Goal: Task Accomplishment & Management: Manage account settings

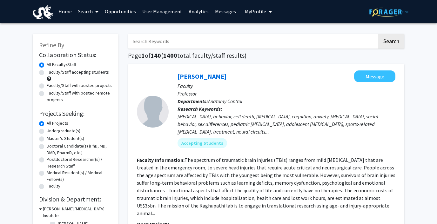
click at [254, 9] on span "My Profile" at bounding box center [255, 11] width 21 height 6
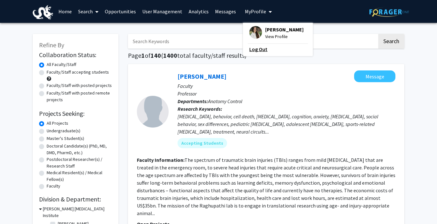
click at [250, 50] on link "Log Out" at bounding box center [277, 49] width 57 height 8
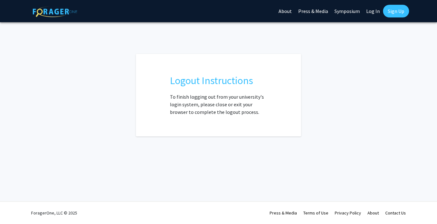
click at [371, 10] on link "Log In" at bounding box center [373, 11] width 20 height 22
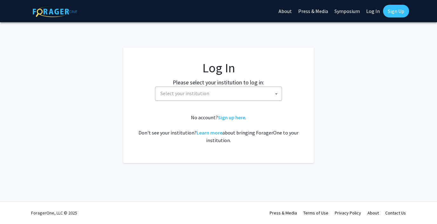
click at [186, 93] on span "Select your institution" at bounding box center [184, 93] width 49 height 6
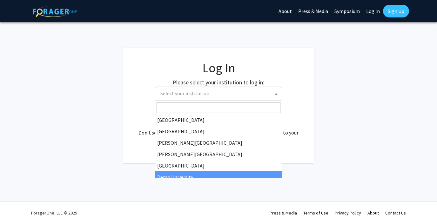
select select "8"
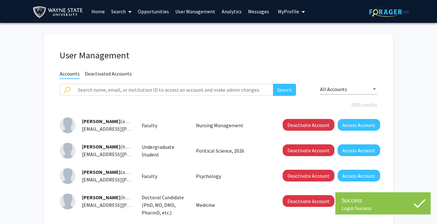
click at [225, 13] on link "Analytics" at bounding box center [232, 11] width 26 height 22
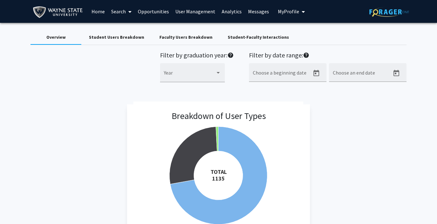
click at [121, 11] on link "Search" at bounding box center [121, 11] width 27 height 22
click at [123, 26] on span "Faculty/Staff" at bounding box center [131, 29] width 47 height 13
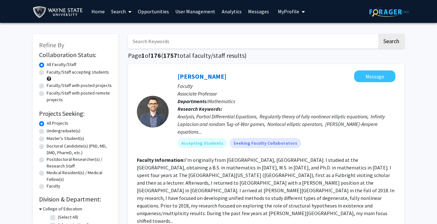
click at [149, 40] on input "Search Keywords" at bounding box center [252, 41] width 249 height 15
type input "kang chen"
click at [378, 34] on button "Search" at bounding box center [391, 41] width 26 height 15
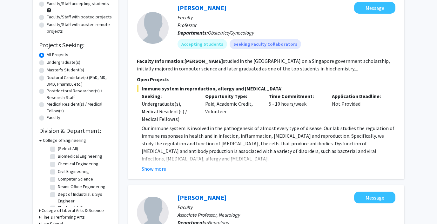
scroll to position [69, 0]
click at [156, 169] on button "Show more" at bounding box center [154, 169] width 24 height 8
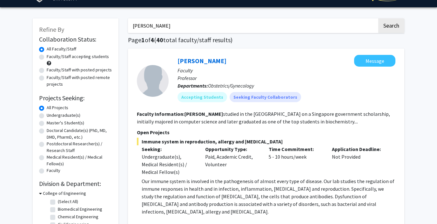
scroll to position [0, 0]
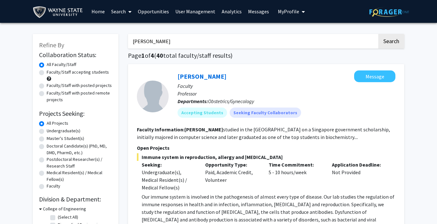
click at [228, 7] on link "Analytics" at bounding box center [232, 11] width 26 height 22
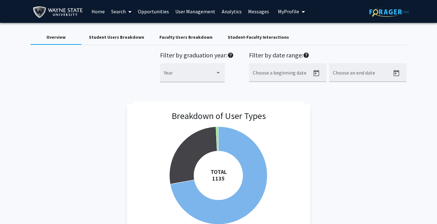
click at [122, 37] on div "Student Users Breakdown" at bounding box center [116, 37] width 55 height 7
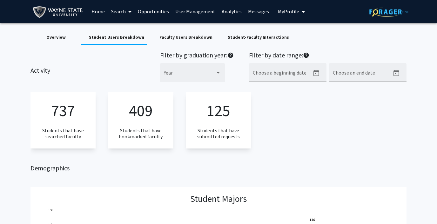
click at [165, 38] on div "Faculty Users Breakdown" at bounding box center [185, 37] width 53 height 7
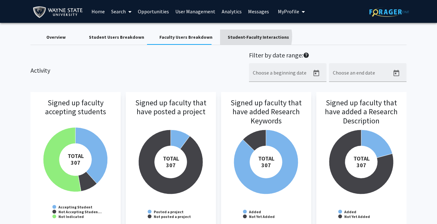
click at [244, 37] on div "Student-Faculty Interactions" at bounding box center [258, 37] width 61 height 7
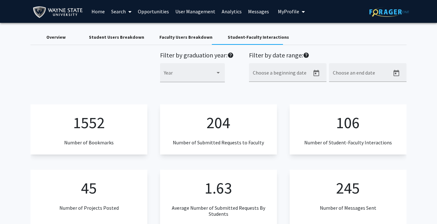
click at [287, 13] on span "My Profile" at bounding box center [288, 11] width 21 height 6
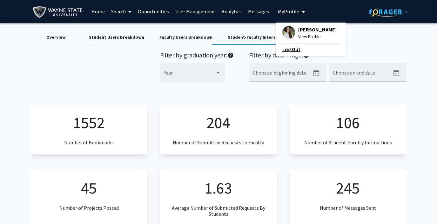
click at [287, 46] on link "Log Out" at bounding box center [310, 49] width 57 height 8
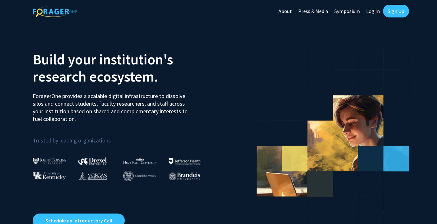
click at [375, 10] on link "Log In" at bounding box center [373, 11] width 20 height 22
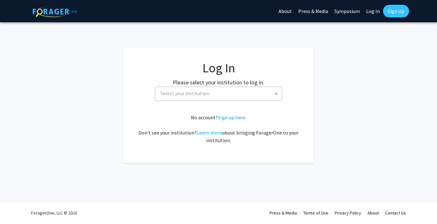
click at [201, 95] on span "Select your institution" at bounding box center [184, 93] width 49 height 6
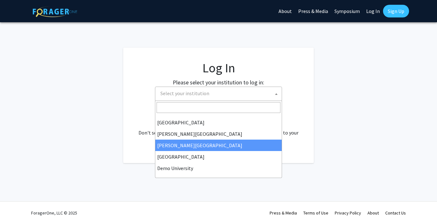
scroll to position [9, 0]
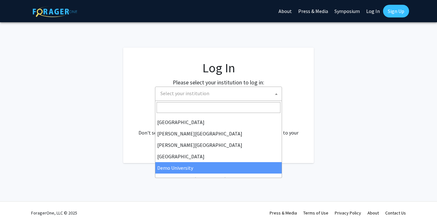
select select "8"
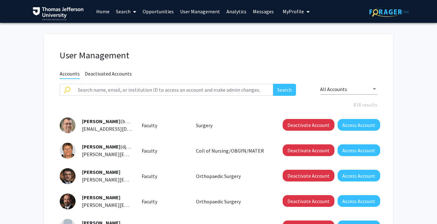
click at [231, 13] on link "Analytics" at bounding box center [236, 11] width 26 height 22
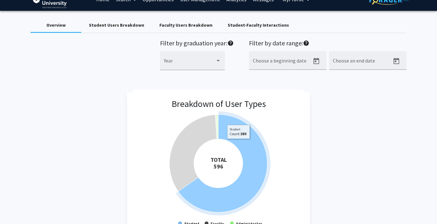
scroll to position [15, 0]
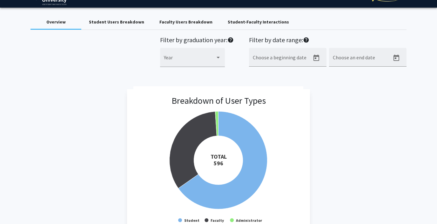
click at [237, 24] on div "Student-Faculty Interactions" at bounding box center [258, 22] width 61 height 7
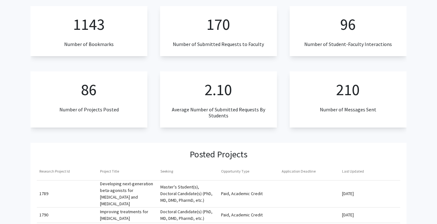
scroll to position [0, 0]
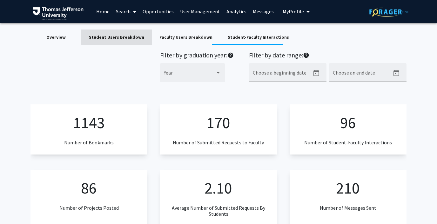
click at [118, 34] on div "Student Users Breakdown" at bounding box center [116, 37] width 55 height 7
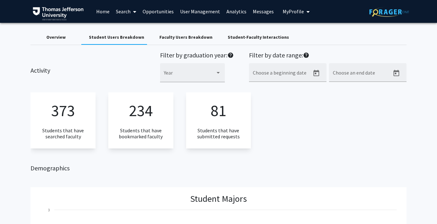
click at [52, 38] on div "Overview" at bounding box center [55, 37] width 19 height 7
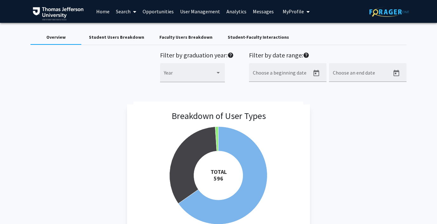
click at [283, 11] on span "My Profile" at bounding box center [293, 11] width 21 height 6
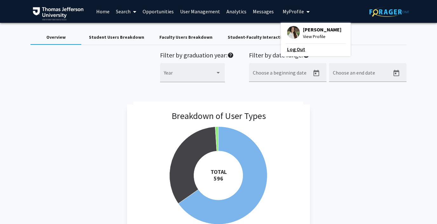
click at [288, 48] on link "Log Out" at bounding box center [315, 49] width 57 height 8
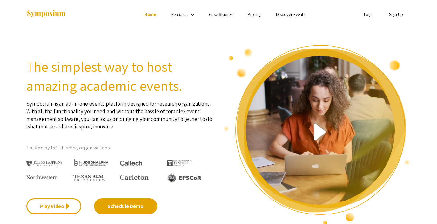
click at [365, 16] on link "Login" at bounding box center [369, 14] width 10 height 6
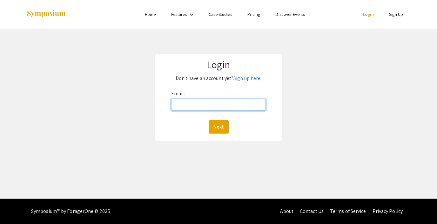
click at [218, 108] on input "Email:" at bounding box center [218, 105] width 95 height 12
type input "[EMAIL_ADDRESS][DOMAIN_NAME]"
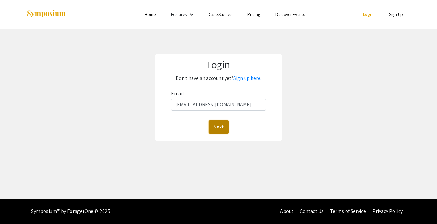
click at [220, 128] on button "Next" at bounding box center [219, 126] width 20 height 13
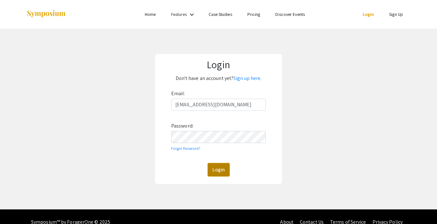
click at [217, 173] on button "Login" at bounding box center [219, 169] width 22 height 13
